Goal: Task Accomplishment & Management: Use online tool/utility

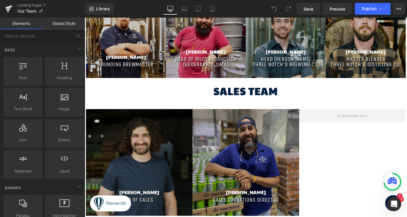
scroll to position [348, 0]
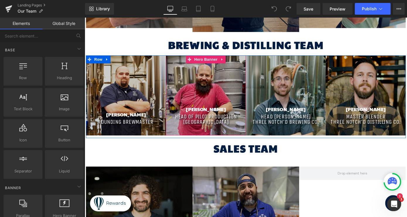
click at [223, 95] on div "[PERSON_NAME] Heading head of pilot production Charlottesville Text [GEOGRAPHIC…" at bounding box center [218, 103] width 88 height 88
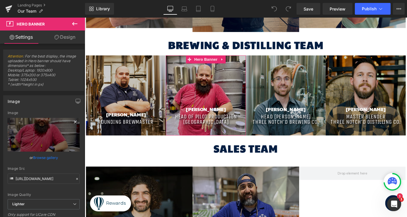
click at [75, 123] on icon at bounding box center [75, 121] width 3 height 3
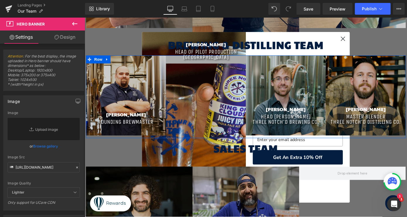
click at [212, 98] on div "[PERSON_NAME] Heading founding brewmaster Text Block Row Hero Banner [PERSON_NA…" at bounding box center [262, 104] width 352 height 91
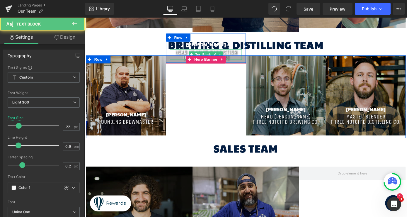
click at [181, 64] on div at bounding box center [217, 63] width 79 height 1
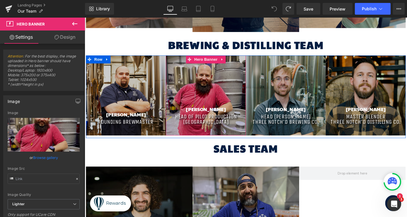
click at [202, 71] on div "[PERSON_NAME] Heading head of pilot production Charlottesville Text [GEOGRAPHIC…" at bounding box center [218, 103] width 88 height 88
click at [235, 62] on icon at bounding box center [236, 63] width 4 height 4
click at [239, 64] on icon at bounding box center [240, 64] width 4 height 4
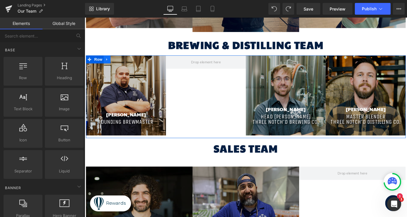
click at [110, 62] on icon at bounding box center [109, 63] width 4 height 4
click at [100, 64] on span "Row" at bounding box center [100, 63] width 12 height 9
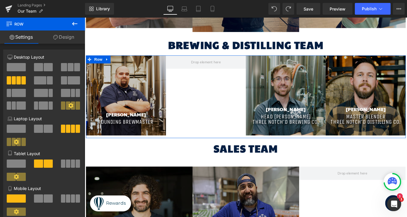
click at [73, 65] on span at bounding box center [71, 67] width 6 height 8
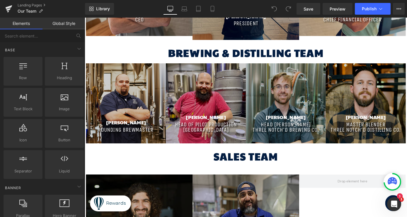
scroll to position [379, 0]
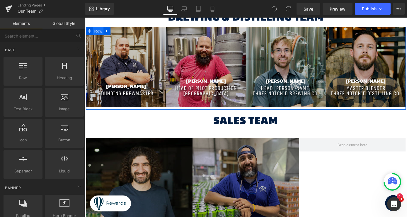
click at [99, 32] on span "Row" at bounding box center [100, 32] width 12 height 9
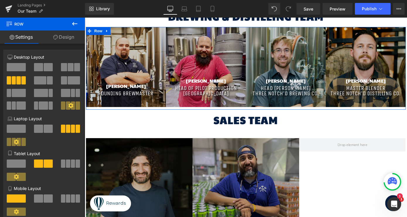
click at [68, 68] on span at bounding box center [71, 67] width 6 height 8
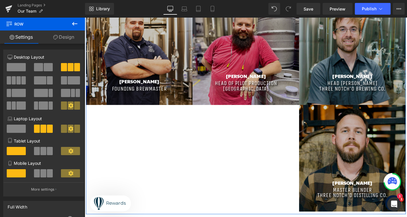
scroll to position [411, 0]
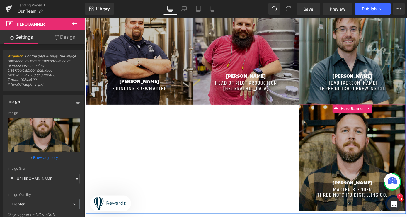
drag, startPoint x: 349, startPoint y: 132, endPoint x: 348, endPoint y: 137, distance: 5.1
click at [348, 137] on div "Pete Zeitler Heading Master Blender THREE NOTCH'D DISTILLING CO. Text Block Row" at bounding box center [379, 171] width 117 height 117
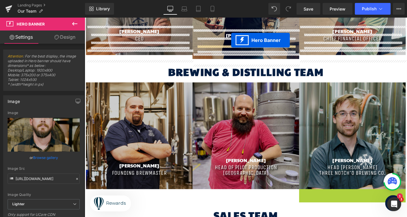
scroll to position [313, 0]
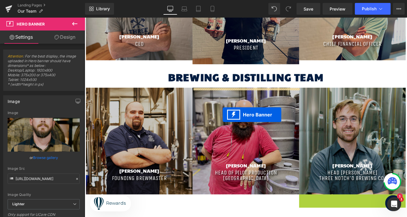
drag, startPoint x: 362, startPoint y: 118, endPoint x: 236, endPoint y: 124, distance: 126.1
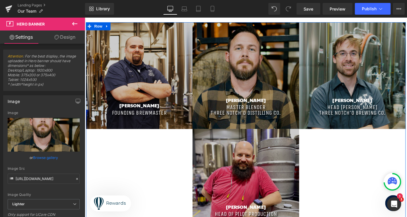
scroll to position [408, 0]
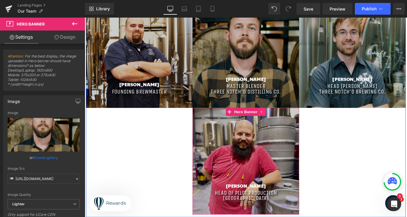
click at [279, 121] on icon at bounding box center [279, 121] width 1 height 3
click at [285, 121] on icon at bounding box center [284, 121] width 4 height 4
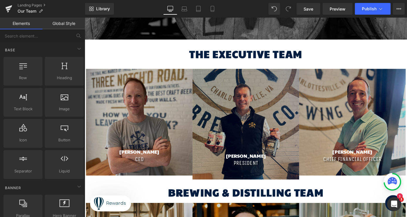
scroll to position [28, 0]
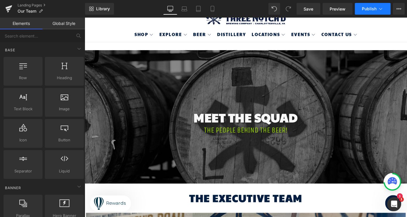
click at [367, 8] on span "Publish" at bounding box center [369, 8] width 15 height 5
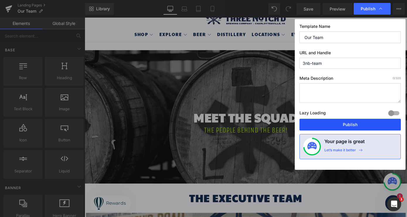
drag, startPoint x: 354, startPoint y: 124, endPoint x: 294, endPoint y: 117, distance: 59.9
click at [354, 124] on button "Publish" at bounding box center [349, 125] width 101 height 12
